Goal: Task Accomplishment & Management: Manage account settings

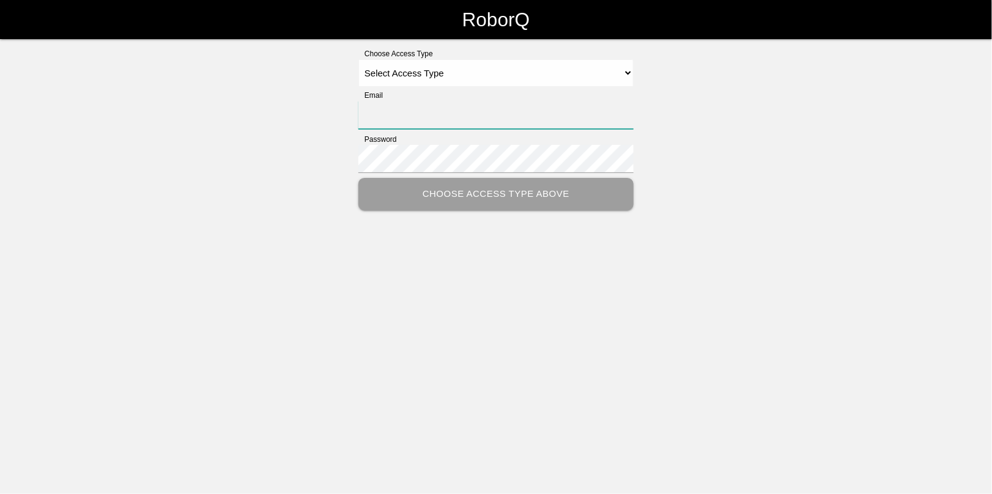
type input "[EMAIL_ADDRESS][DOMAIN_NAME]"
click at [377, 76] on select "Select Access Type Admin Customer Supervisor Worker" at bounding box center [495, 73] width 275 height 28
select select "Admin"
click at [358, 59] on select "Select Access Type Admin Customer Supervisor Worker" at bounding box center [495, 73] width 275 height 28
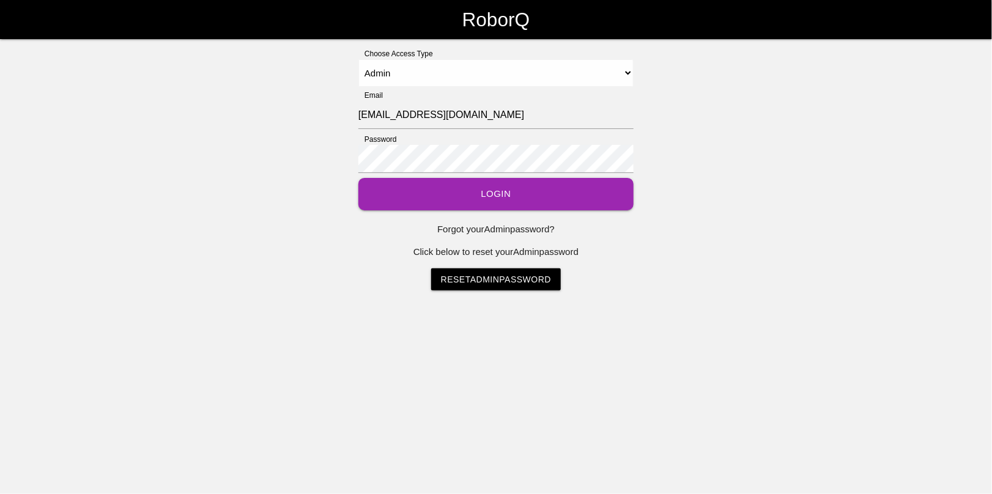
click at [436, 185] on button "Login" at bounding box center [495, 194] width 275 height 32
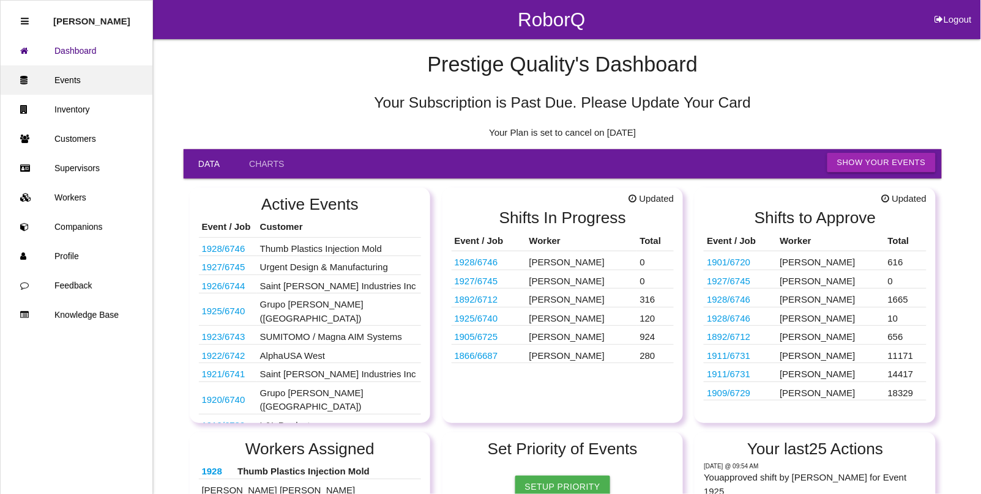
click at [62, 77] on link "Events" at bounding box center [77, 79] width 152 height 29
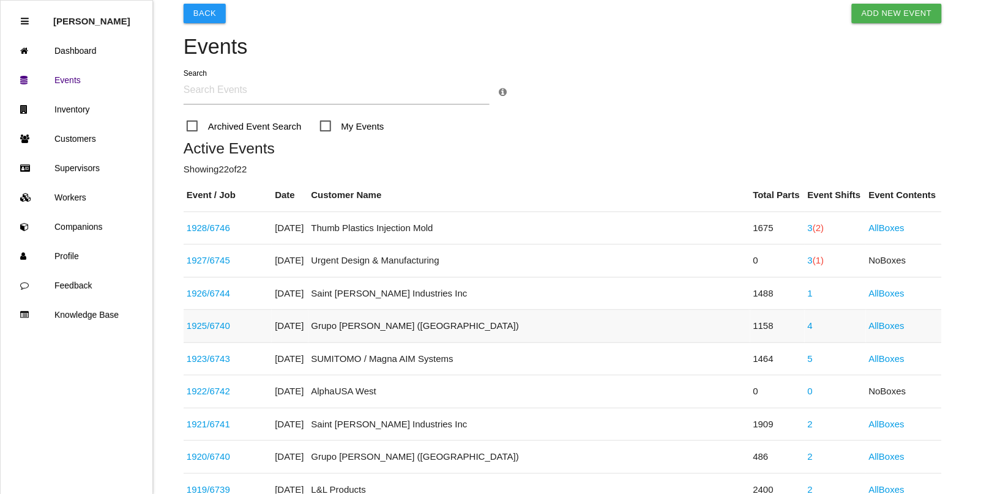
scroll to position [76, 0]
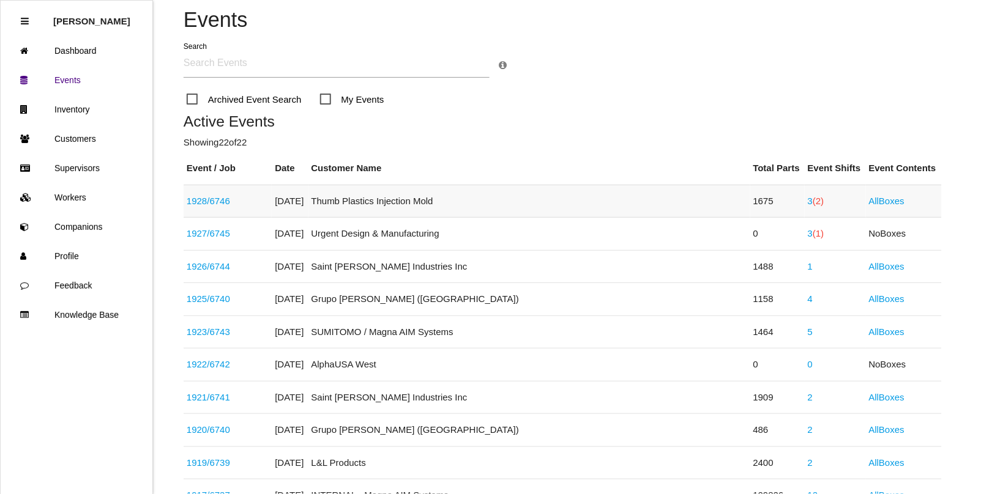
click at [226, 201] on link "1928 / 6746" at bounding box center [208, 201] width 43 height 10
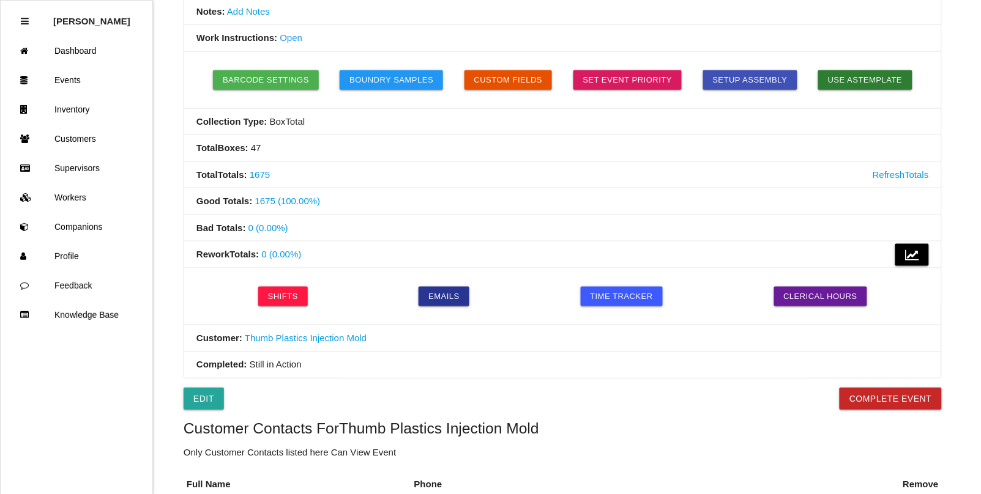
scroll to position [382, 0]
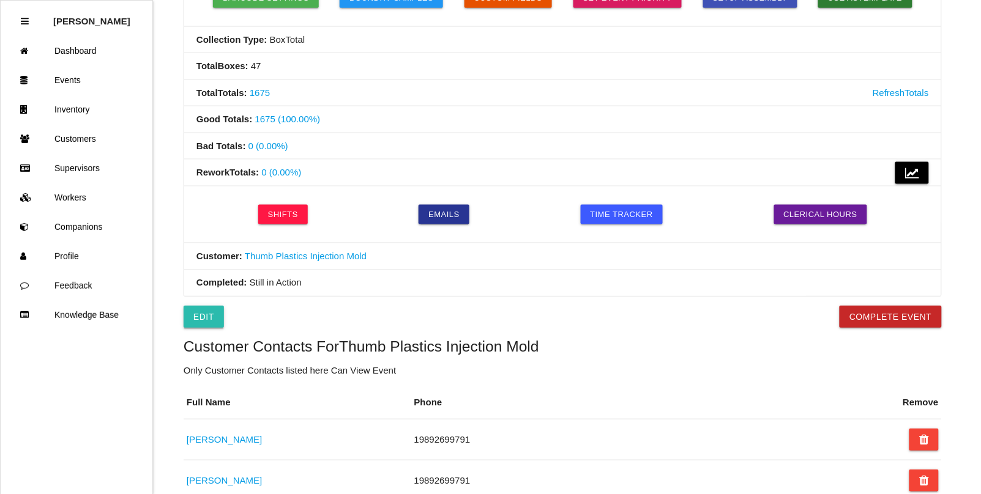
click at [211, 319] on link "Edit" at bounding box center [204, 317] width 40 height 22
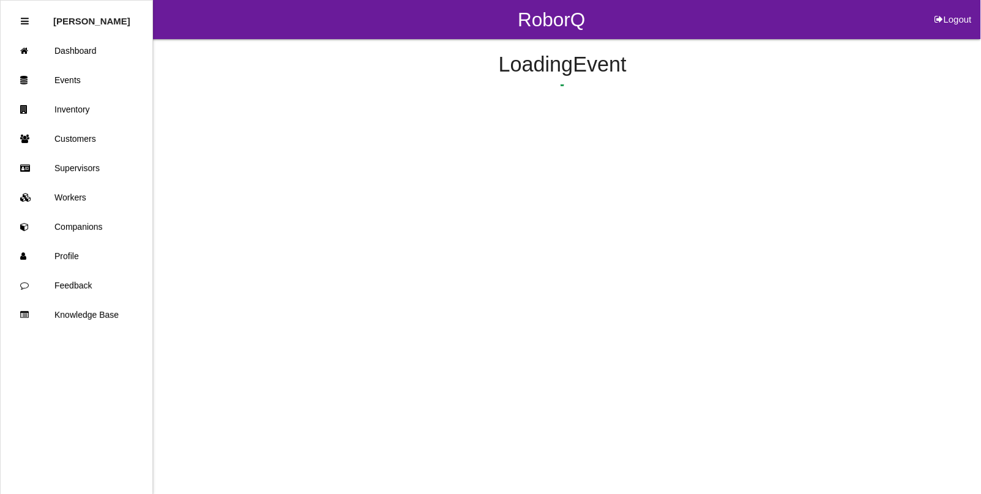
select select "notRequired"
select select "false"
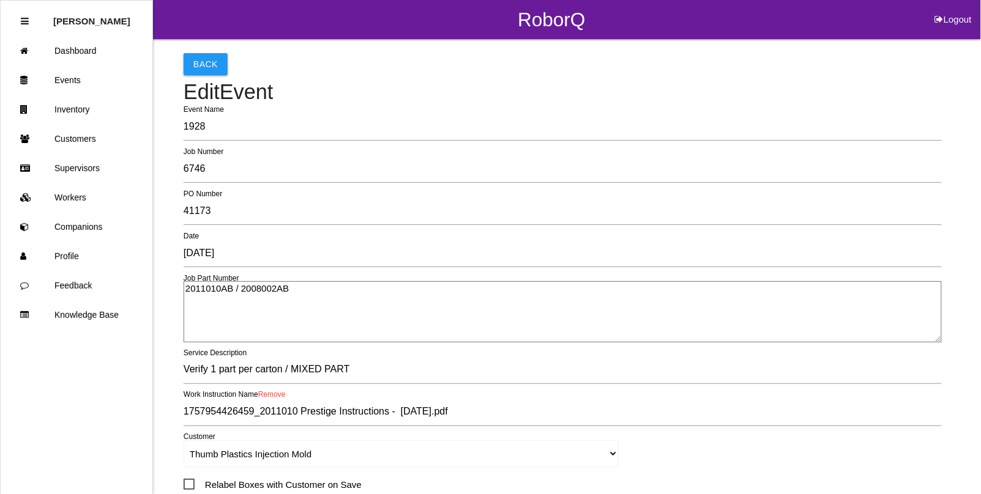
click at [319, 295] on textarea "2011010AB / 2008002AB" at bounding box center [563, 311] width 758 height 61
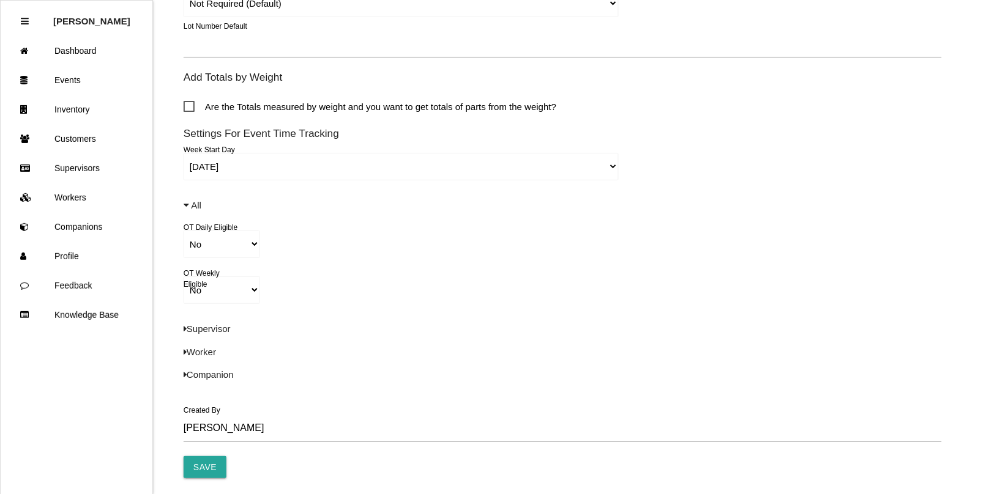
scroll to position [851, 0]
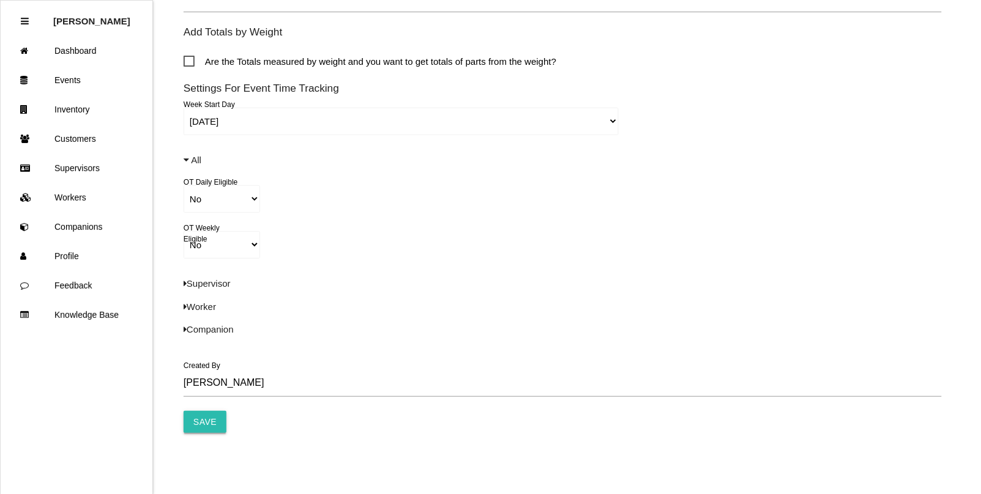
type textarea "2011010AB / 2008002AB / 2009006AB"
click at [195, 426] on input "Save" at bounding box center [205, 422] width 43 height 22
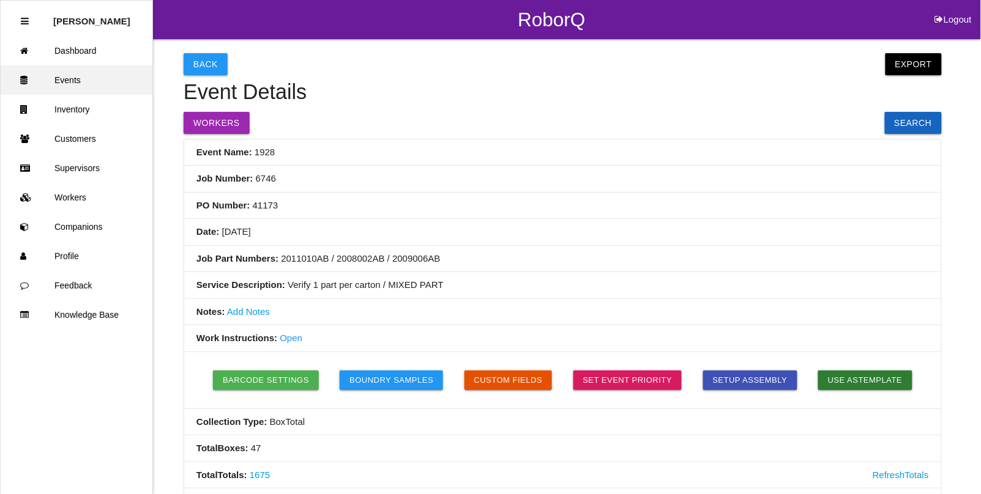
click at [67, 87] on link "Events" at bounding box center [77, 79] width 152 height 29
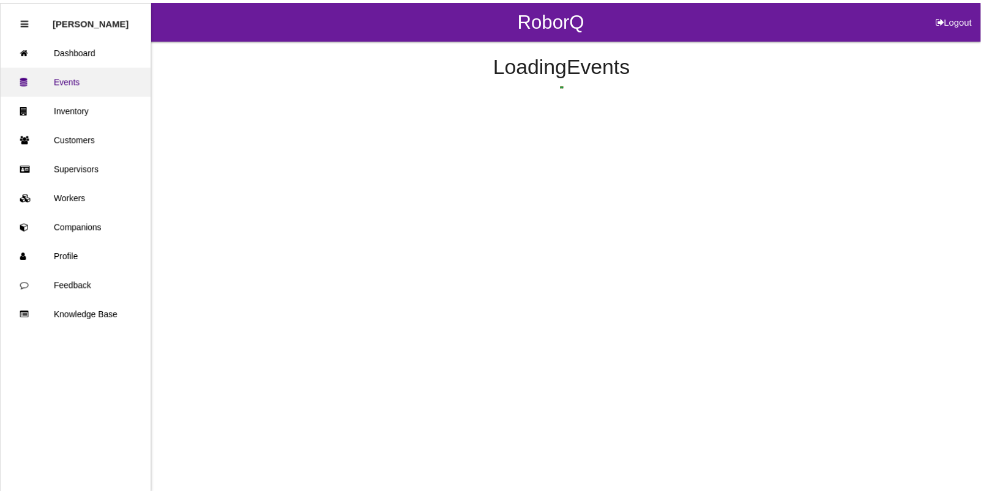
scroll to position [31, 0]
